Goal: Information Seeking & Learning: Check status

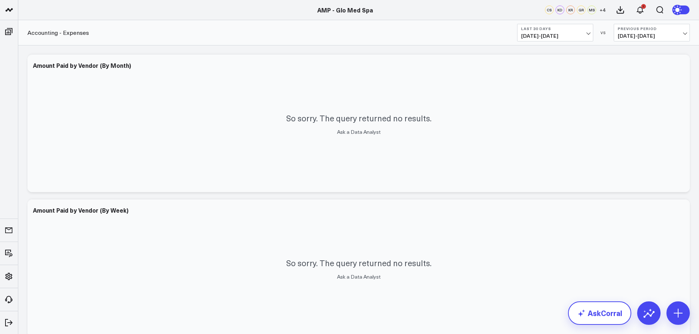
click at [606, 315] on link "AskCorral" at bounding box center [599, 312] width 63 height 23
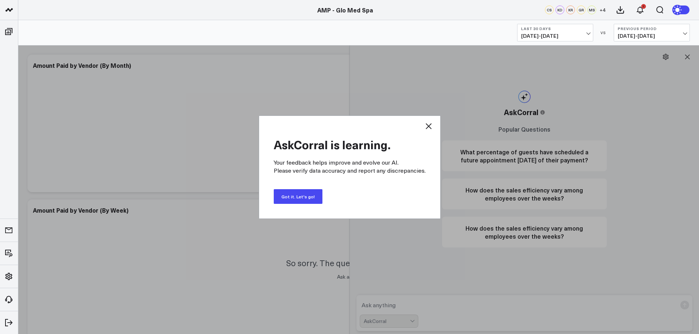
click at [297, 195] on button "Got it. Let's go!" at bounding box center [298, 196] width 49 height 15
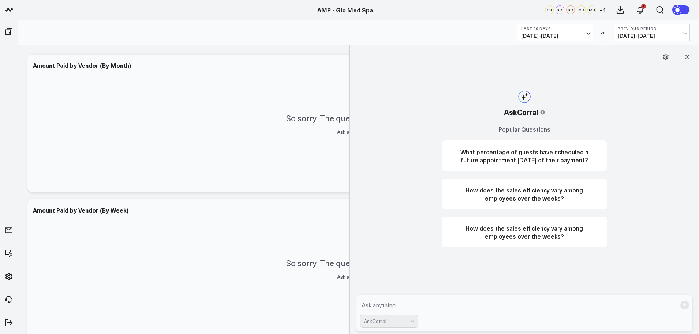
click at [402, 300] on textarea at bounding box center [518, 304] width 317 height 13
type textarea "what are my top 50 clients in services"
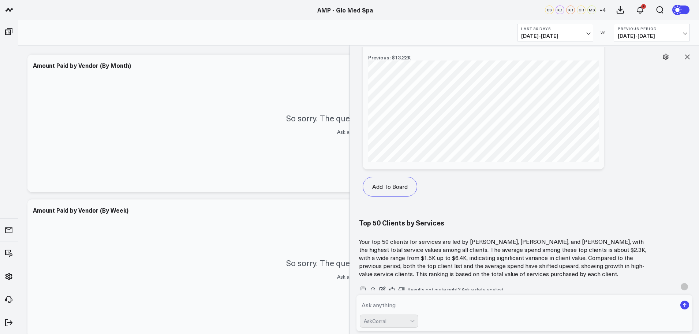
scroll to position [933, 0]
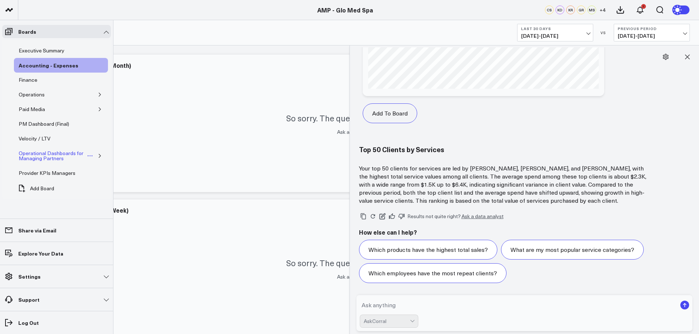
click at [45, 155] on div "Operational Dashboards for Managing Partners" at bounding box center [52, 156] width 70 height 14
click at [99, 155] on icon "button" at bounding box center [100, 155] width 4 height 4
click at [45, 123] on div "PM Dashboard (Final)" at bounding box center [44, 123] width 54 height 9
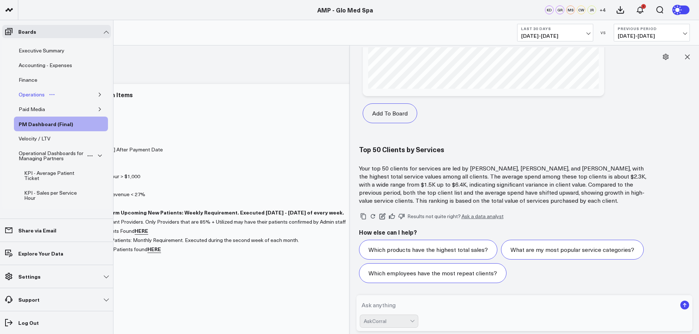
click at [27, 94] on div "Operations" at bounding box center [32, 94] width 30 height 9
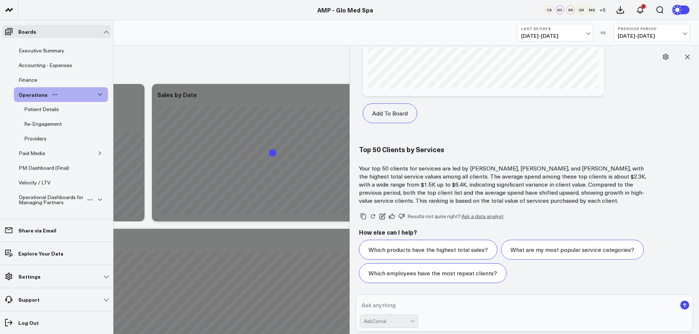
click at [98, 96] on icon "button" at bounding box center [100, 94] width 4 height 4
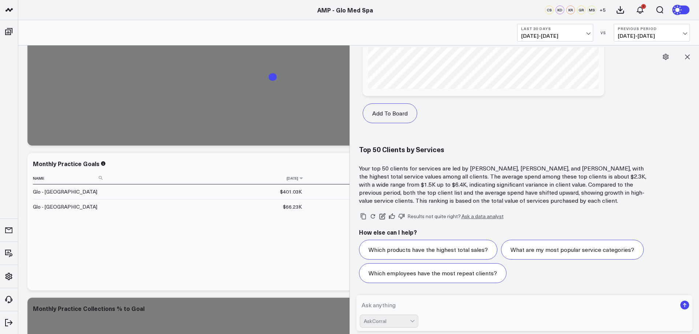
scroll to position [856, 0]
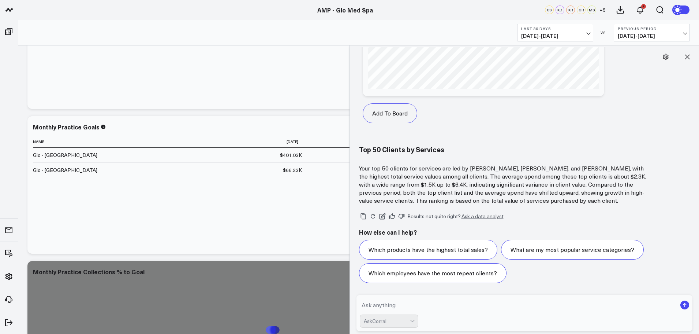
click at [582, 34] on span "[DATE] - [DATE]" at bounding box center [555, 36] width 68 height 6
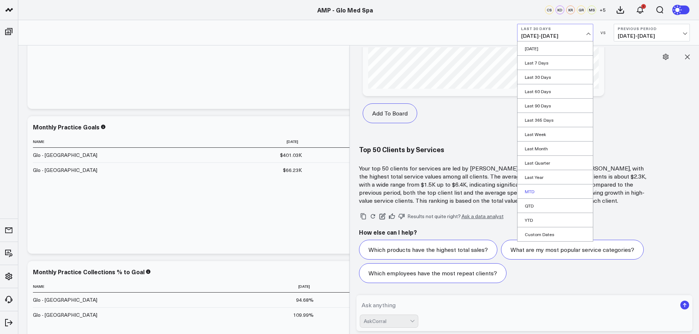
click at [532, 191] on link "MTD" at bounding box center [555, 191] width 75 height 14
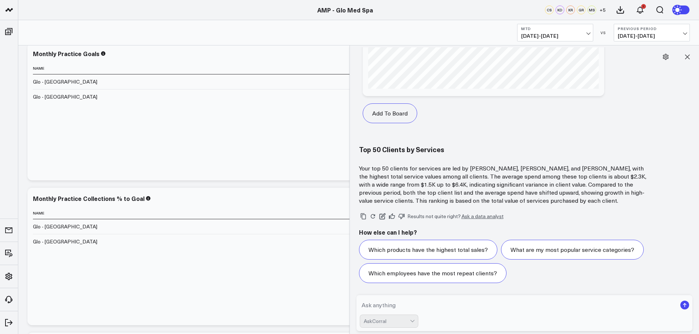
scroll to position [856, 0]
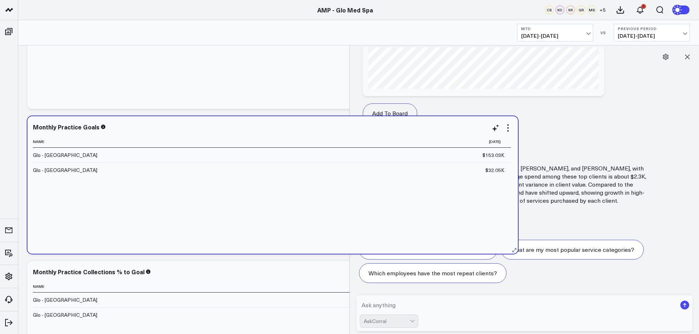
click at [199, 154] on td "$153.03K Previous $145.83K" at bounding box center [308, 155] width 405 height 15
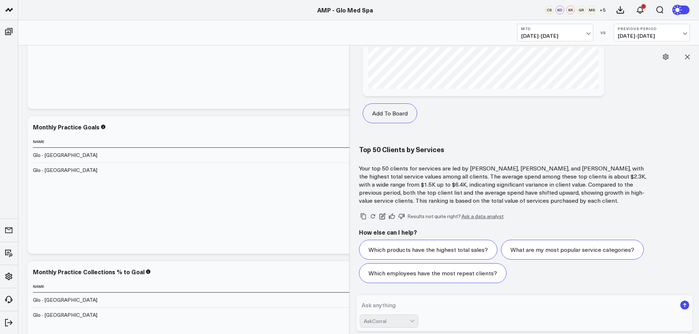
click at [559, 31] on button "MTD [DATE] - [DATE]" at bounding box center [555, 33] width 76 height 18
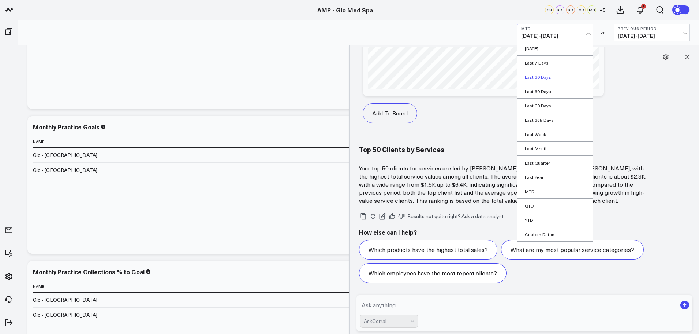
click at [536, 77] on link "Last 30 Days" at bounding box center [555, 77] width 75 height 14
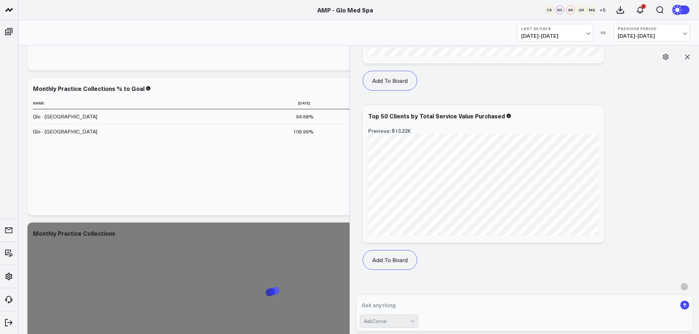
scroll to position [1113, 0]
